Goal: Find specific page/section: Locate a particular part of the current website

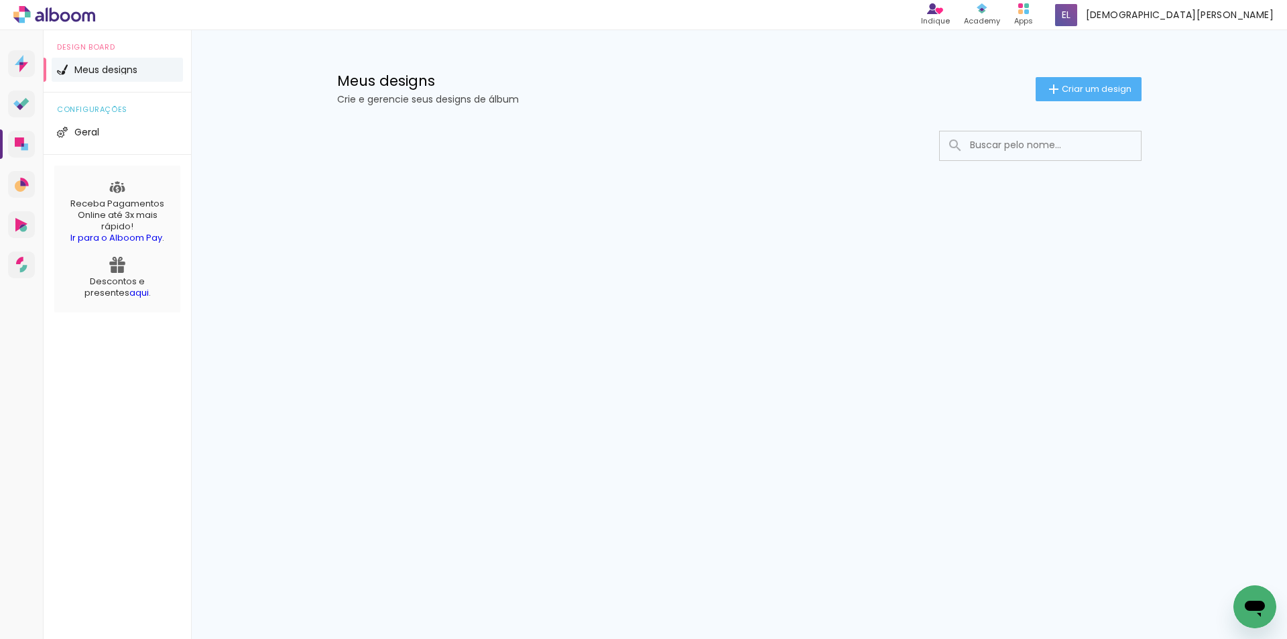
click at [109, 70] on span "Meus designs" at bounding box center [105, 69] width 63 height 9
click at [1016, 153] on input at bounding box center [1058, 144] width 191 height 27
click at [120, 72] on span "Meus designs" at bounding box center [105, 69] width 63 height 9
click at [118, 72] on span "Meus designs" at bounding box center [105, 69] width 63 height 9
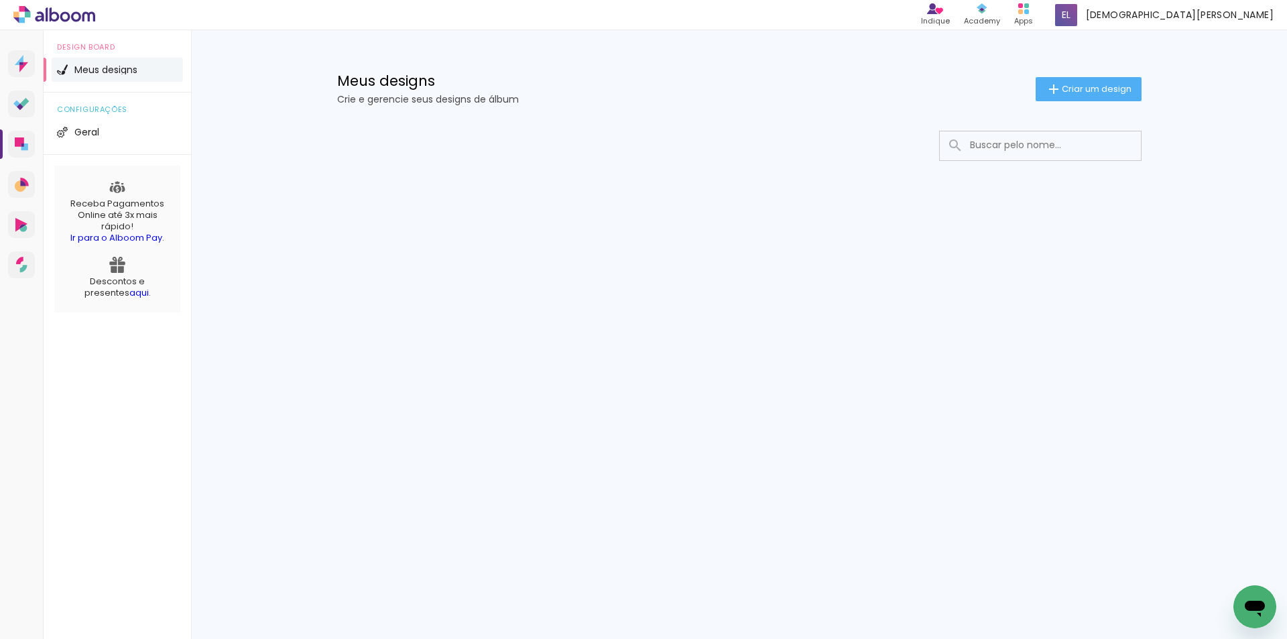
click at [118, 72] on span "Meus designs" at bounding box center [105, 69] width 63 height 9
click at [78, 69] on span "Meus designs" at bounding box center [105, 69] width 63 height 9
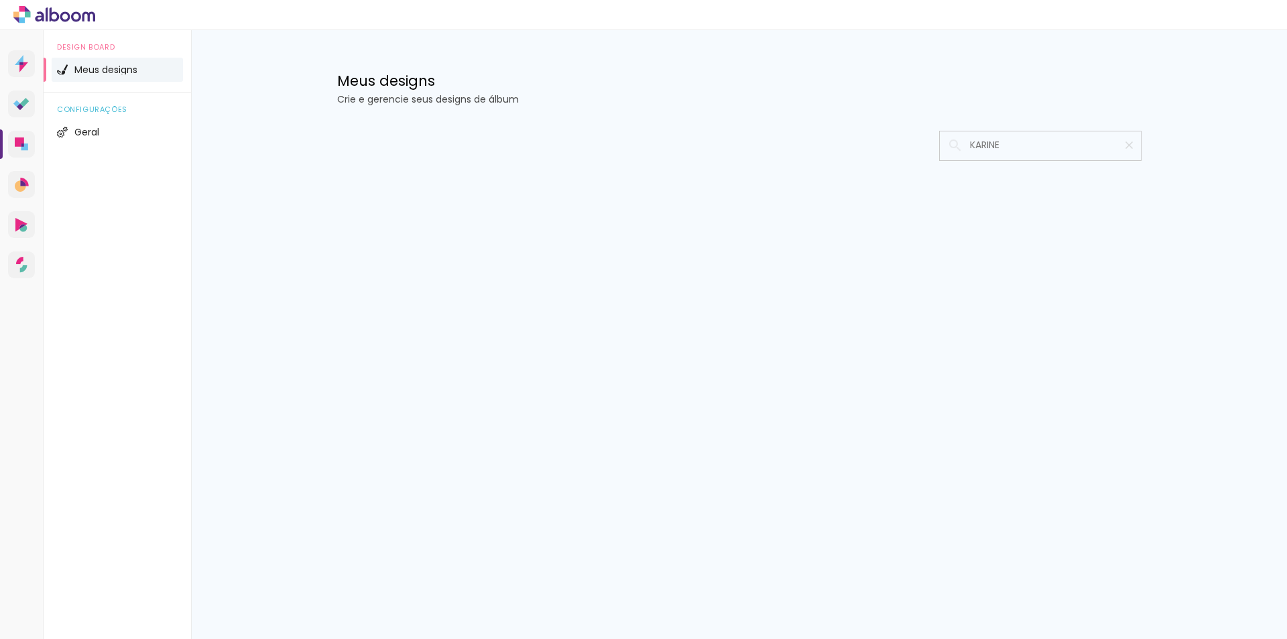
type input "KARINE"
type paper-input "KARINE"
click at [1127, 146] on iron-icon at bounding box center [1129, 145] width 13 height 13
click at [105, 80] on li "Meus designs" at bounding box center [117, 70] width 131 height 24
click at [28, 138] on link "Designbox Diagramação de álbuns" at bounding box center [21, 144] width 27 height 27
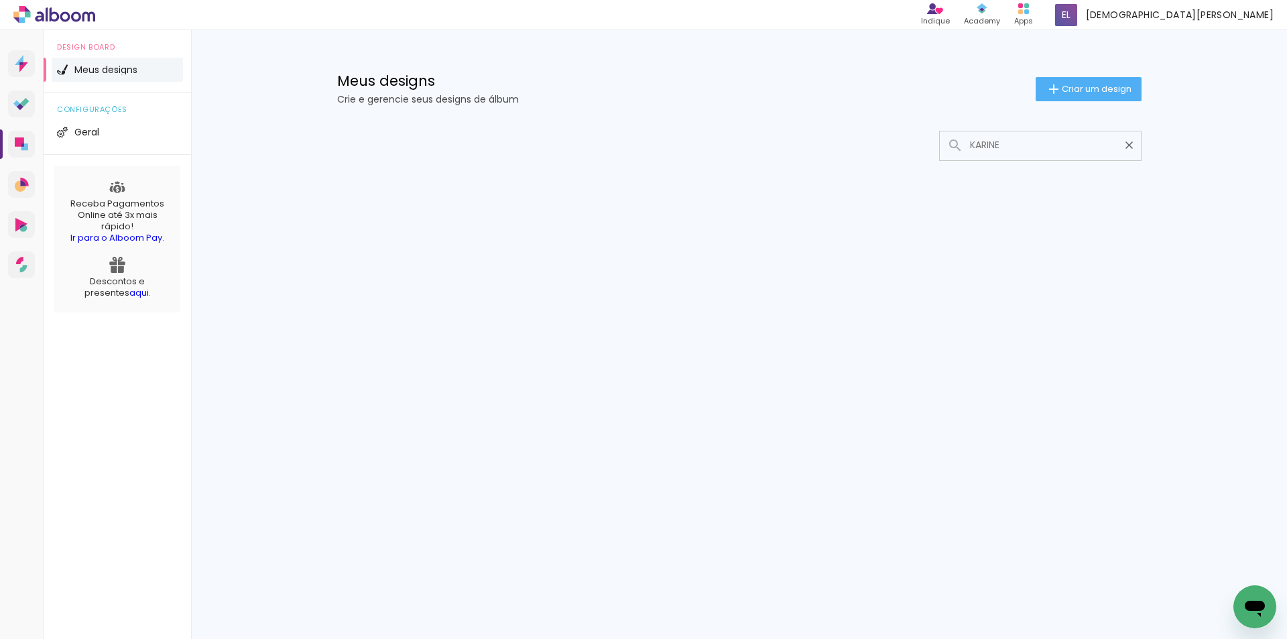
type input "KARINE"
type paper-input "KARINE"
click at [957, 145] on iron-icon at bounding box center [955, 145] width 16 height 16
click at [952, 142] on iron-icon at bounding box center [955, 145] width 16 height 16
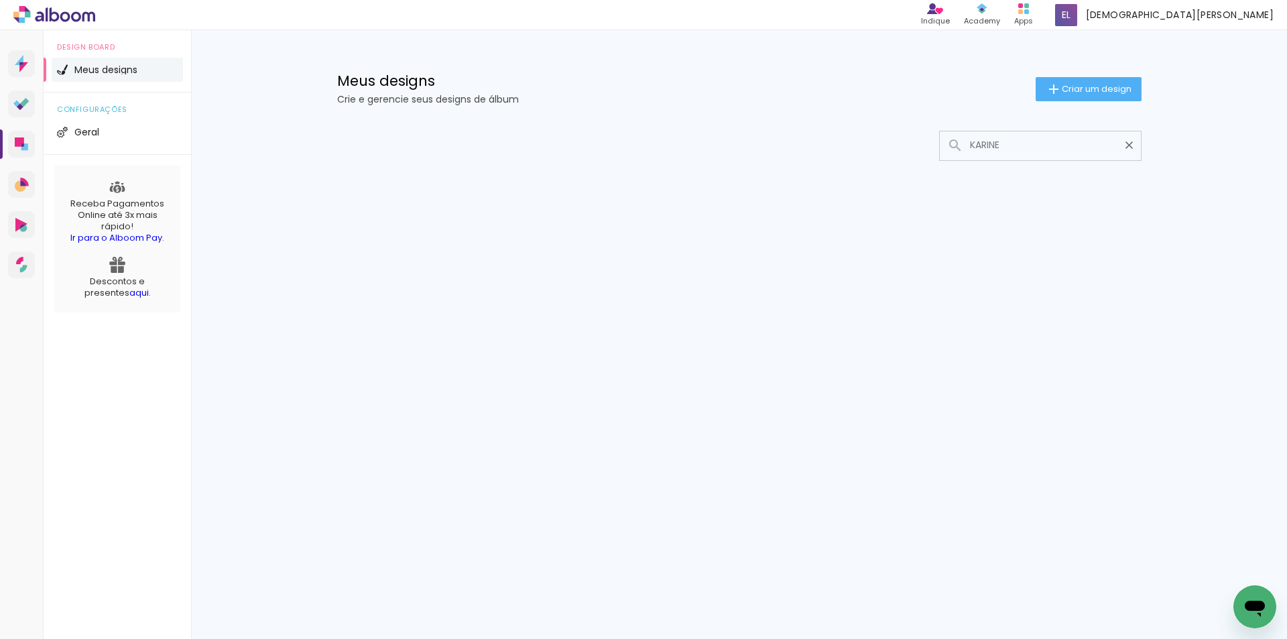
click at [1011, 150] on input "KARINE" at bounding box center [1047, 144] width 168 height 27
click at [1141, 141] on paper-input at bounding box center [1040, 146] width 202 height 30
click at [1131, 142] on iron-icon at bounding box center [1129, 145] width 13 height 13
click at [129, 75] on li "Meus designs" at bounding box center [117, 70] width 131 height 24
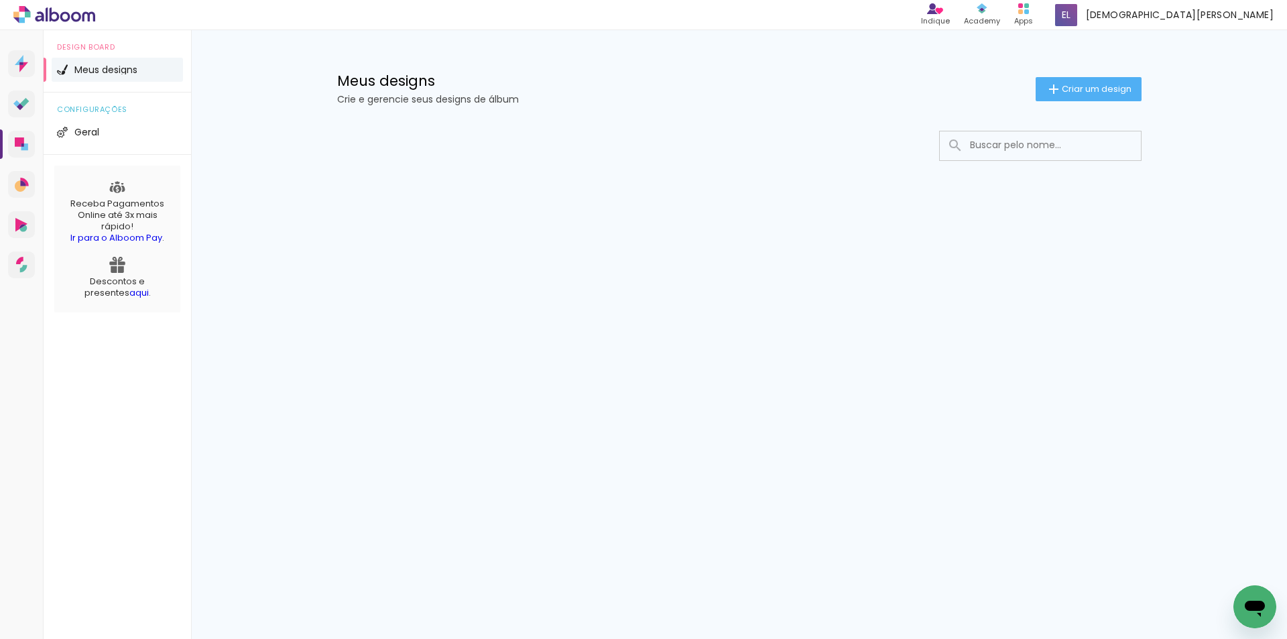
click at [84, 74] on li "Meus designs" at bounding box center [117, 70] width 131 height 24
click at [64, 72] on img at bounding box center [62, 69] width 11 height 11
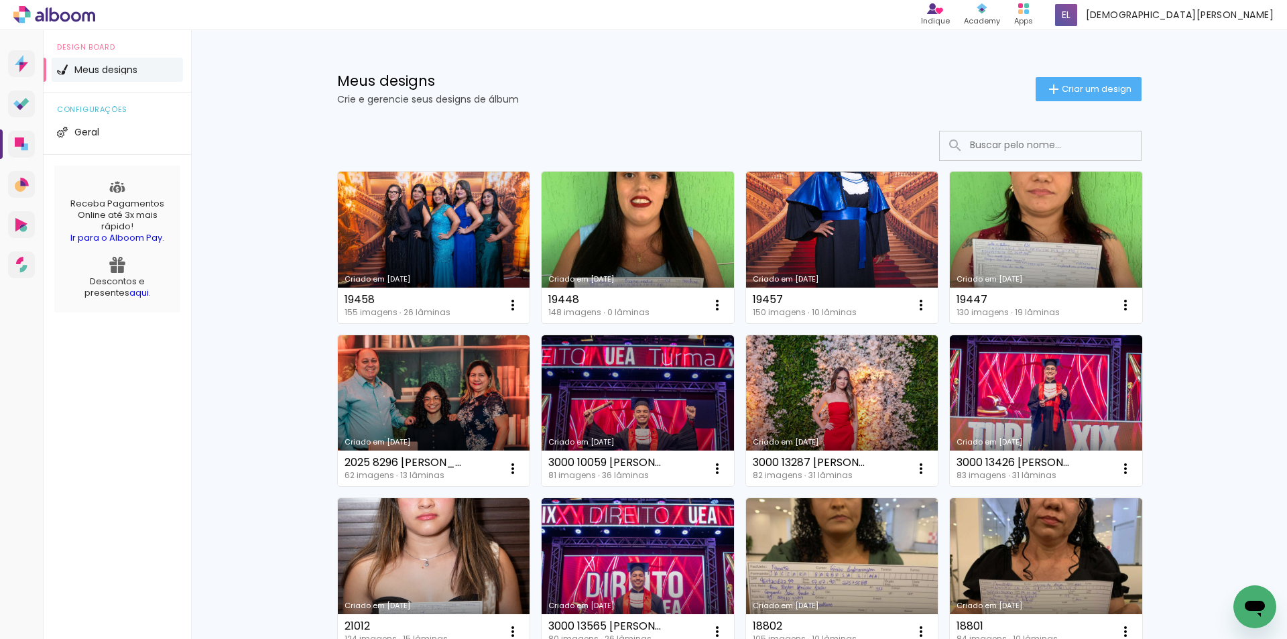
click at [985, 141] on input at bounding box center [1058, 144] width 191 height 27
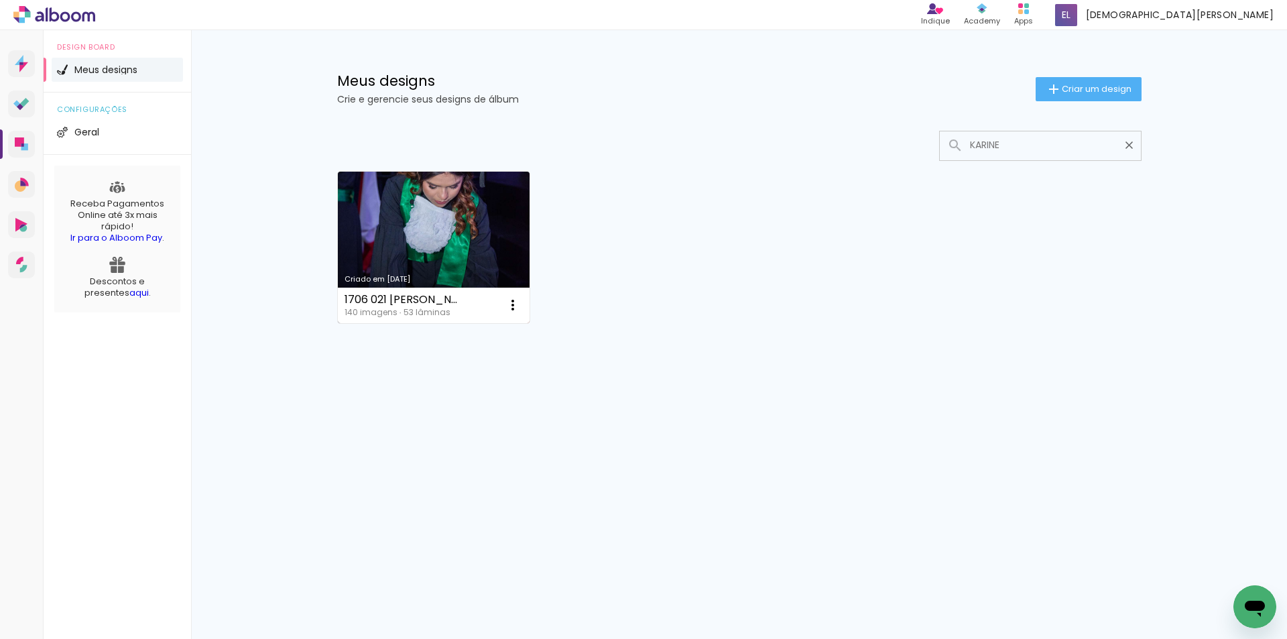
type input "KARINE"
click at [404, 214] on link "Criado em [DATE]" at bounding box center [434, 247] width 192 height 151
